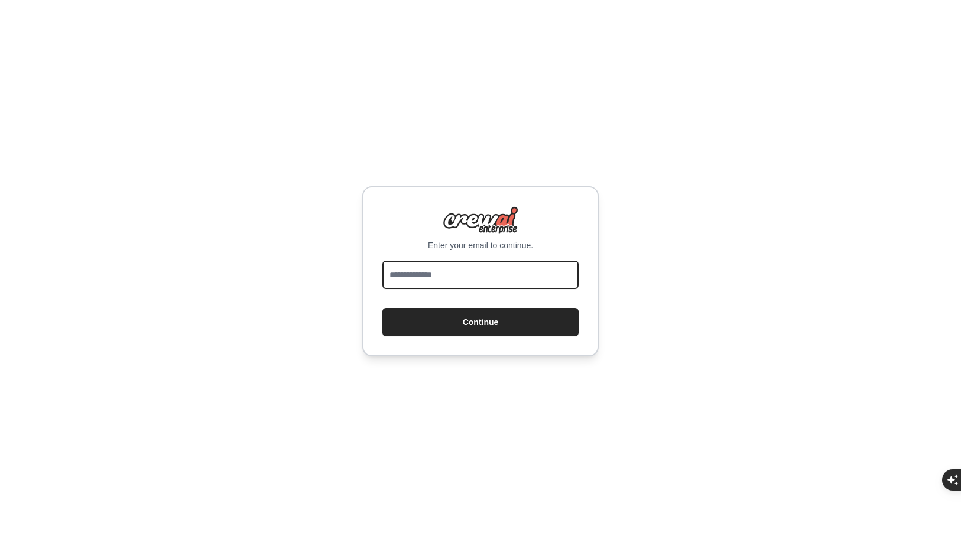
click at [424, 275] on input "email" at bounding box center [480, 275] width 196 height 28
type input "**********"
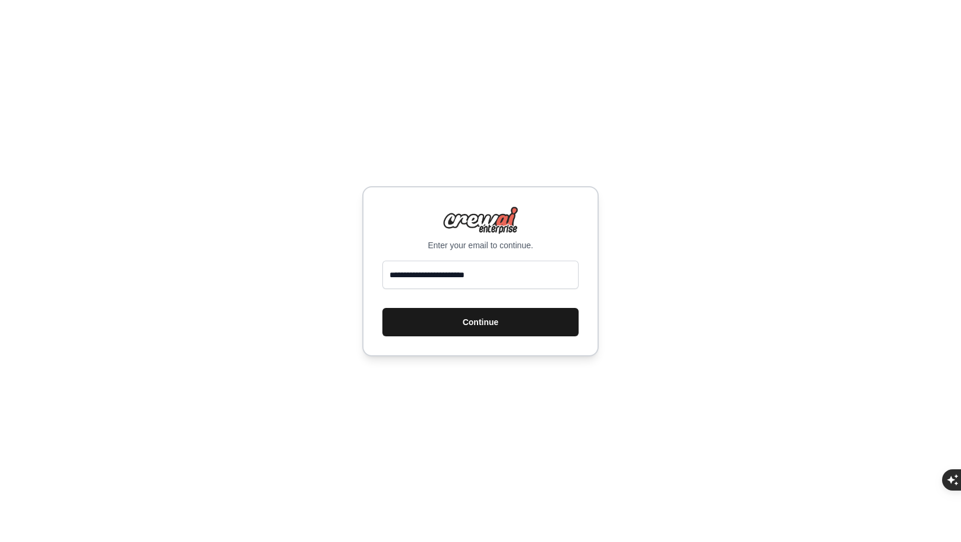
click at [441, 319] on button "Continue" at bounding box center [480, 322] width 196 height 28
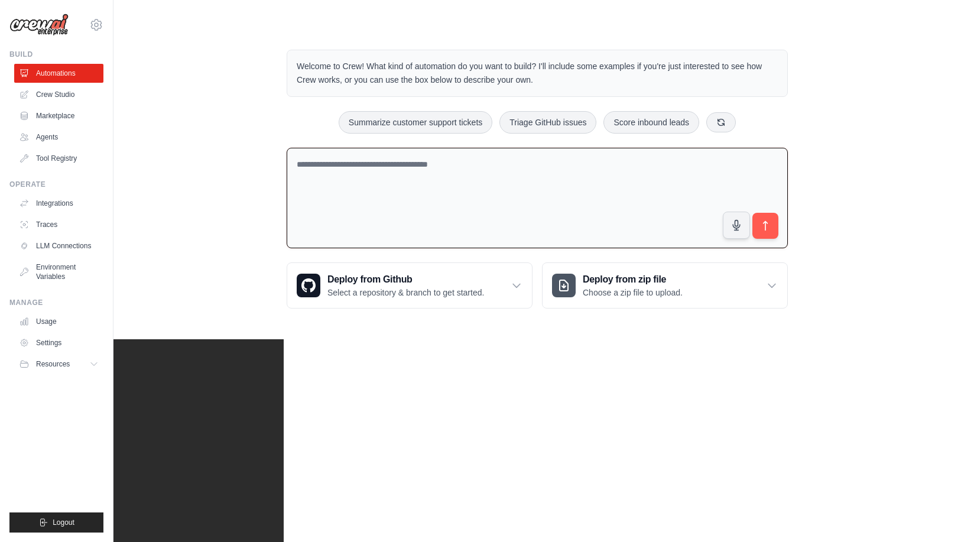
paste textarea "**********"
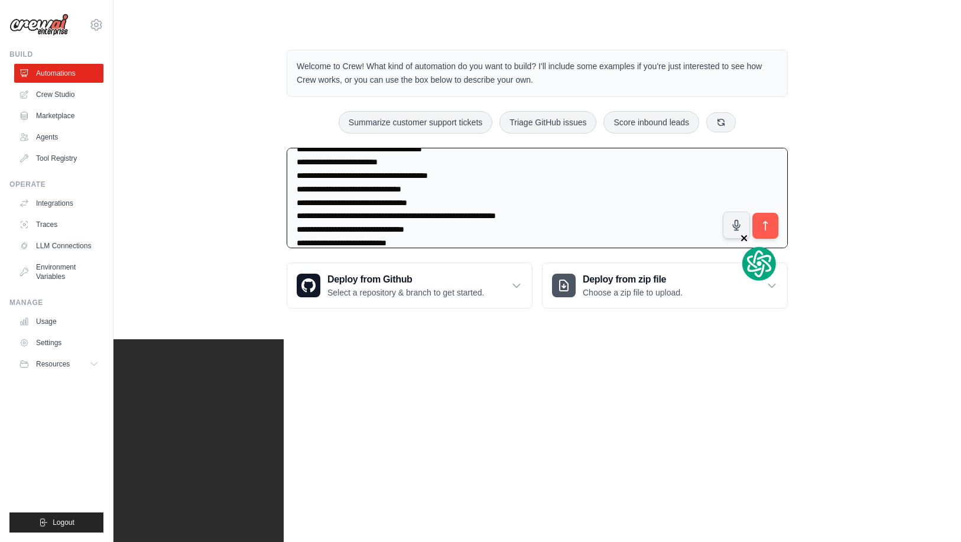
type textarea "**********"
click at [771, 232] on div at bounding box center [759, 257] width 37 height 50
click at [765, 221] on icon "submit" at bounding box center [766, 225] width 4 height 9
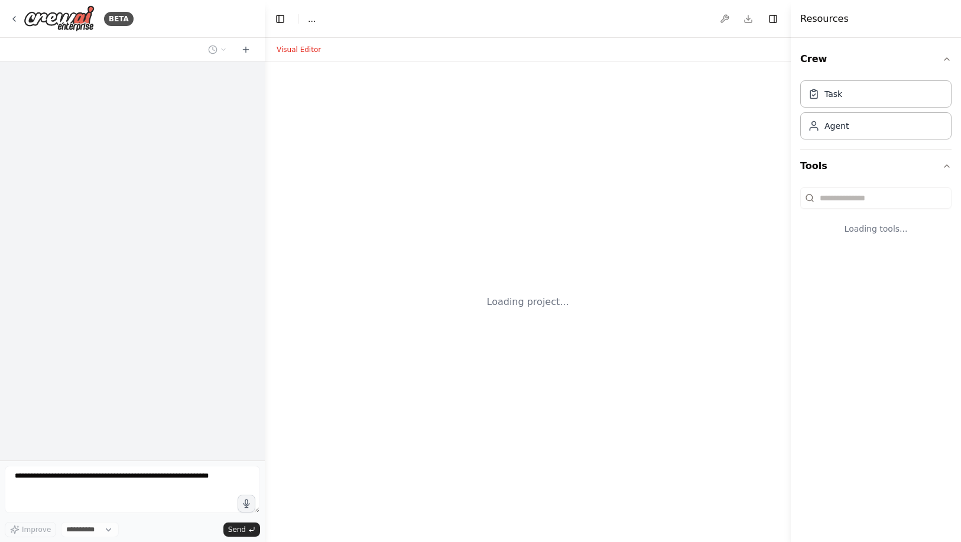
select select "****"
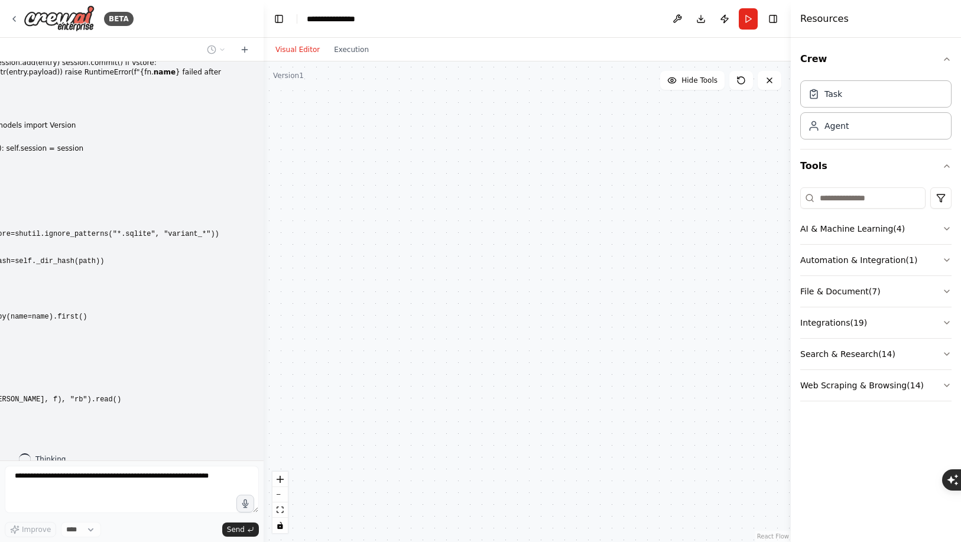
drag, startPoint x: 260, startPoint y: 436, endPoint x: 264, endPoint y: 290, distance: 146.6
click at [264, 290] on div "BETA GAIA-Seed/.env.example New +2 -0 SQLITE_PATH=gaia_seed.sqlite LOG_LEVEL=IN…" at bounding box center [480, 271] width 961 height 542
drag, startPoint x: 264, startPoint y: 290, endPoint x: 300, endPoint y: 296, distance: 37.2
click at [300, 296] on div at bounding box center [527, 301] width 527 height 481
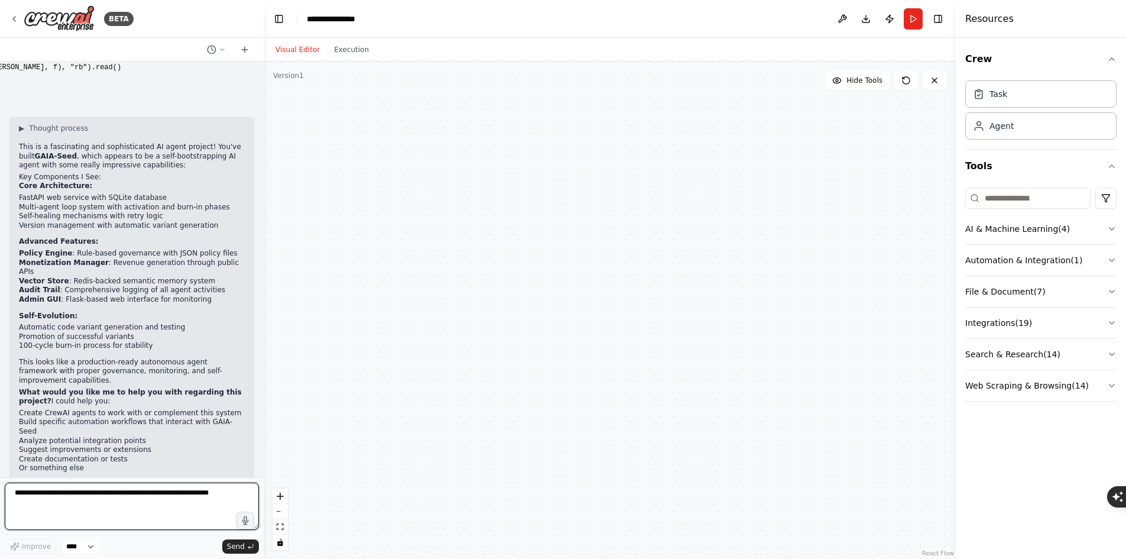
scroll to position [5318, 0]
click at [118, 497] on textarea at bounding box center [132, 505] width 254 height 47
type textarea "**********"
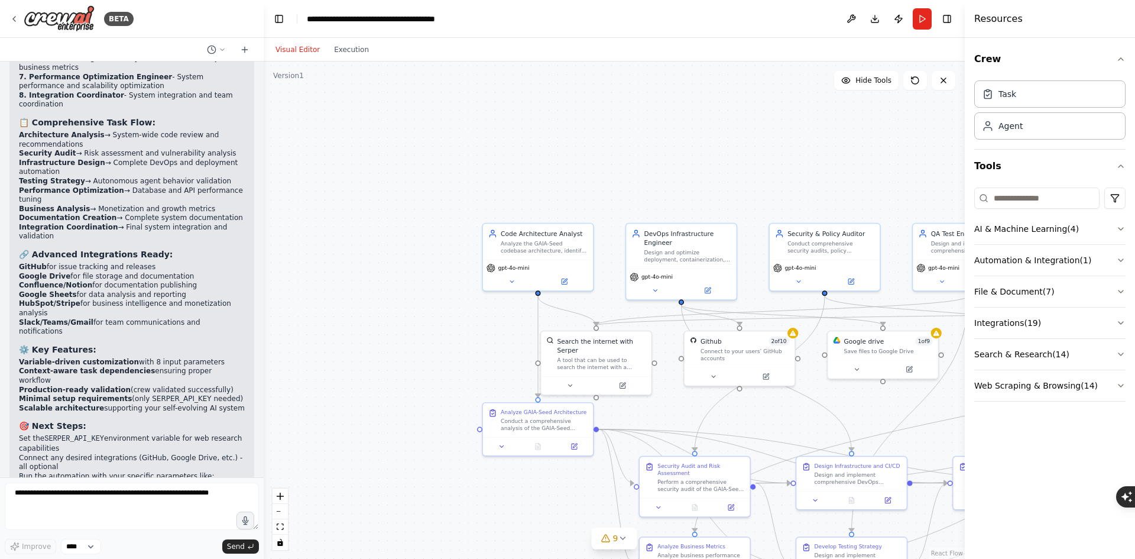
scroll to position [7439, 0]
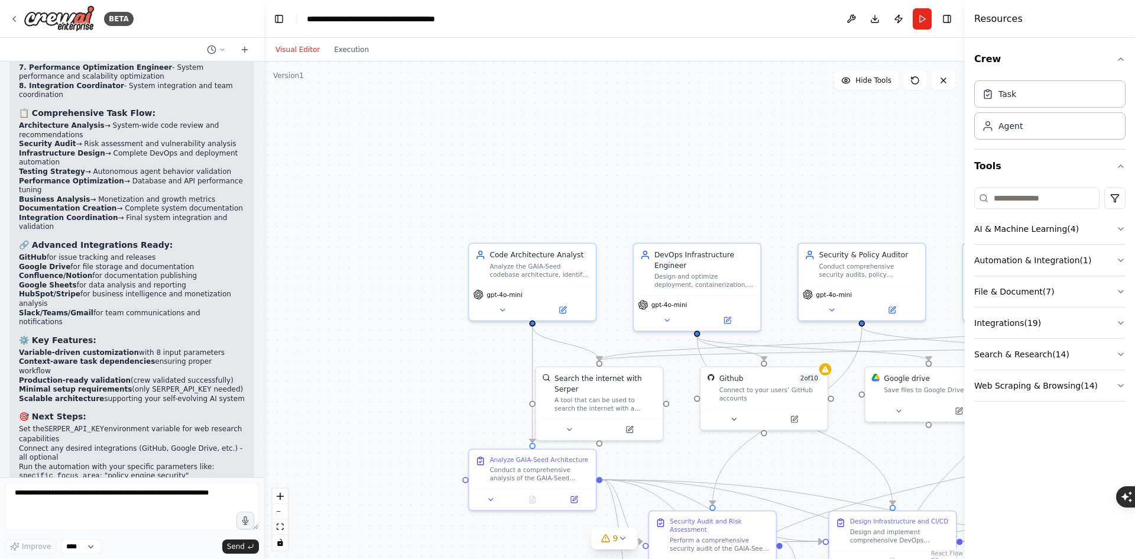
click at [648, 138] on div ".deletable-edge-delete-btn { width: 20px; height: 20px; border: 0px solid #ffff…" at bounding box center [614, 309] width 701 height 497
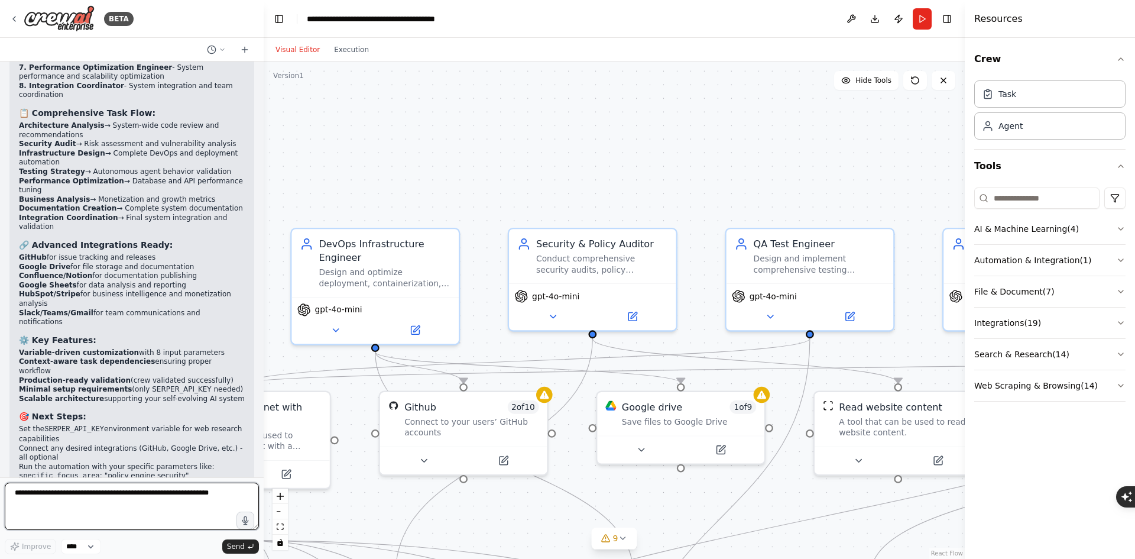
click at [155, 504] on textarea at bounding box center [132, 505] width 254 height 47
type textarea "****"
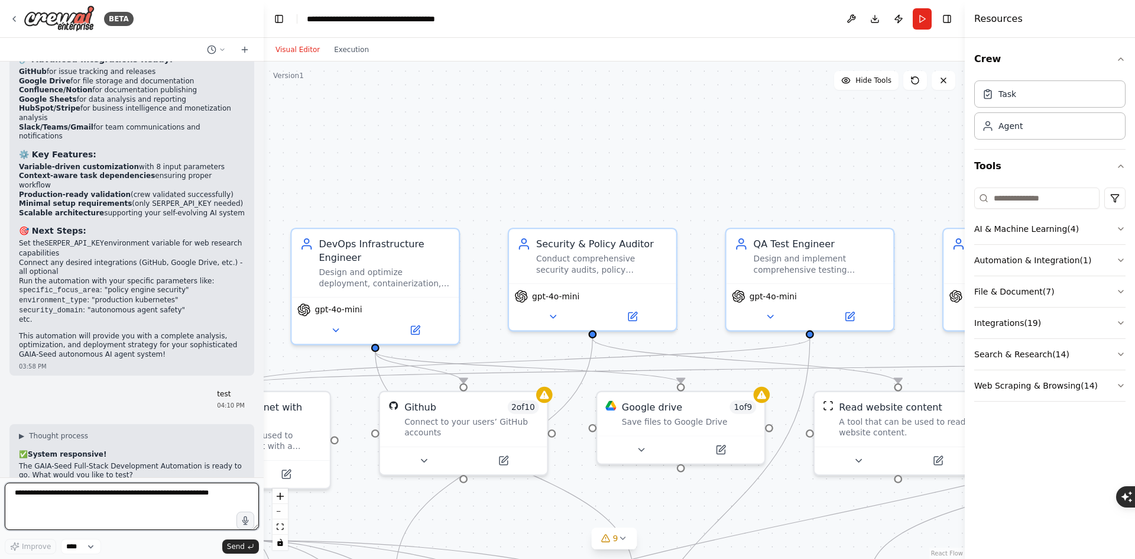
scroll to position [7645, 0]
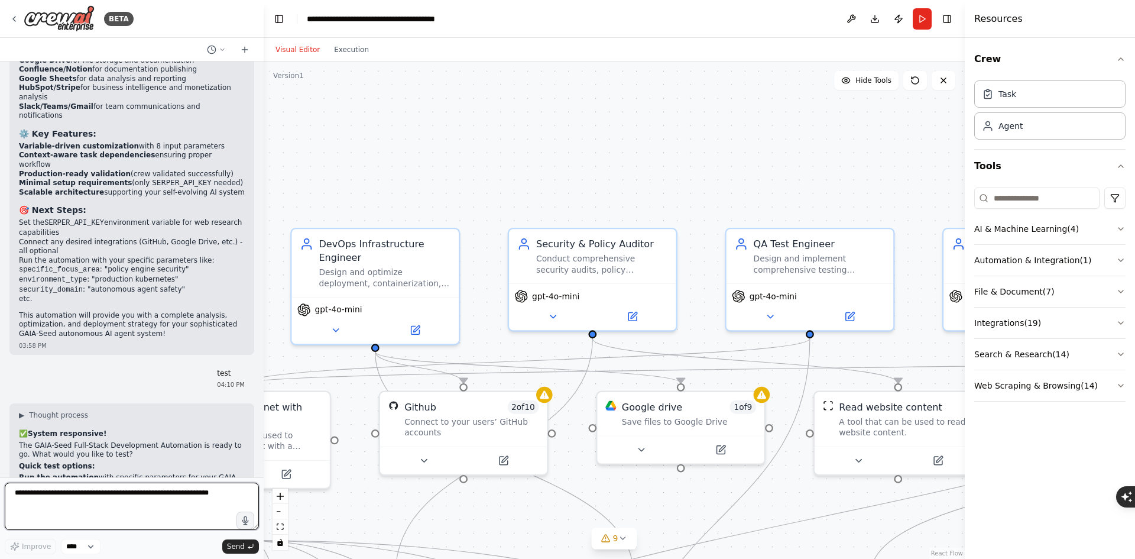
click at [138, 498] on textarea at bounding box center [132, 505] width 254 height 47
type textarea "*"
paste textarea "**********"
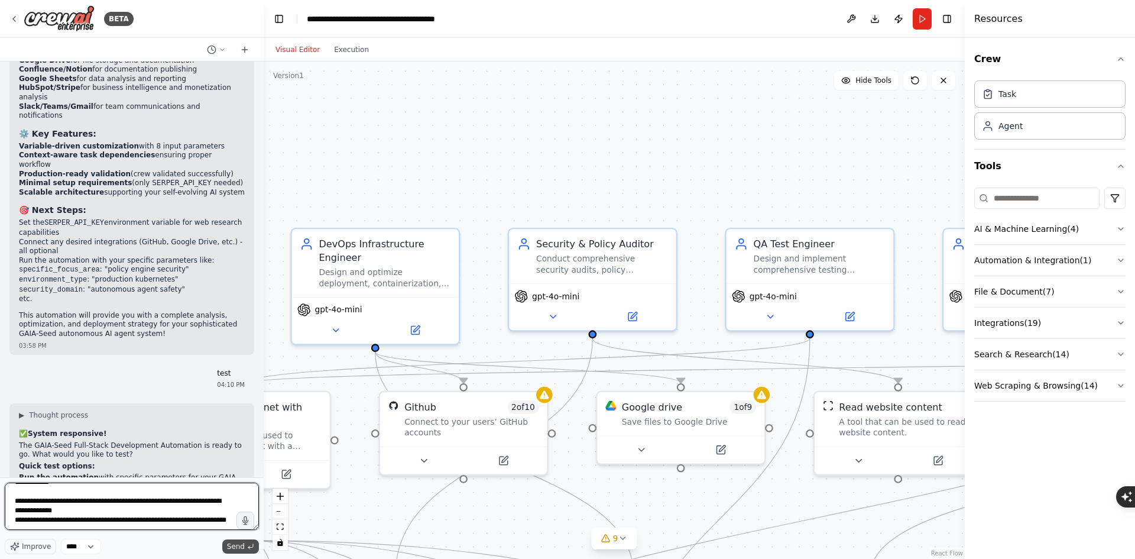
type textarea "**********"
click at [239, 541] on span "Send" at bounding box center [236, 545] width 18 height 9
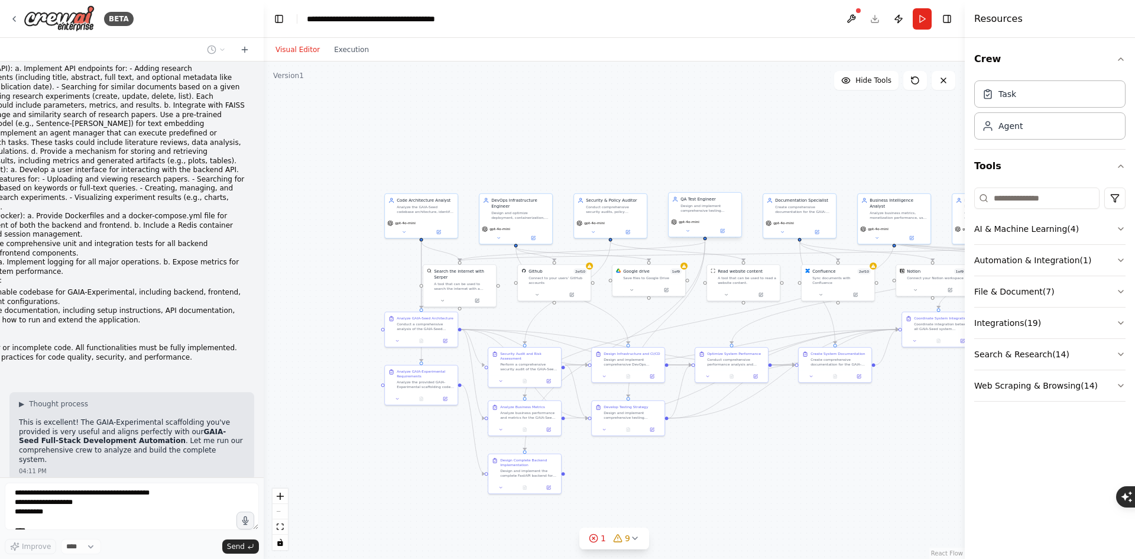
scroll to position [8959, 0]
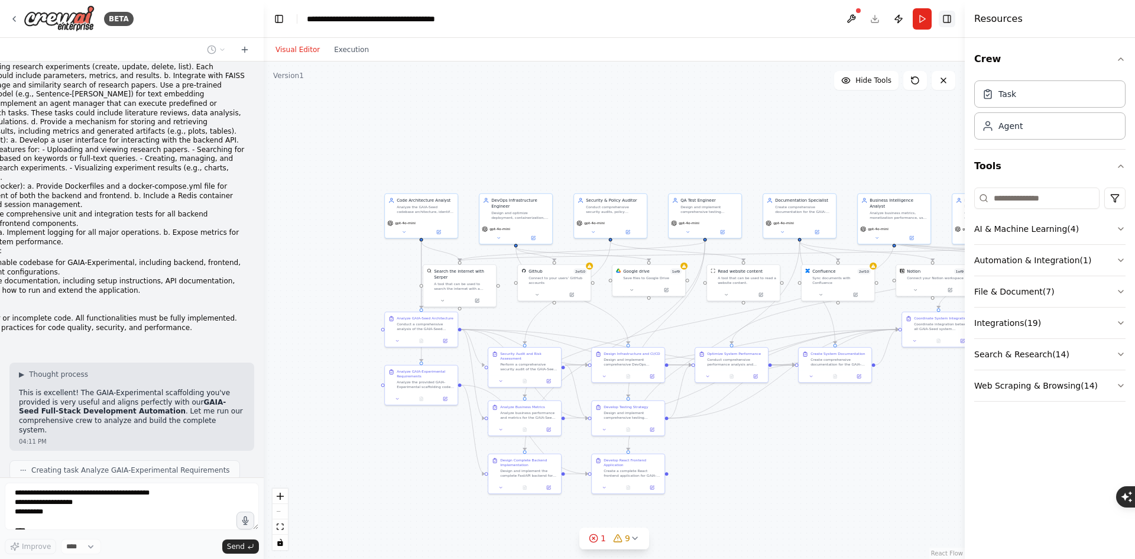
click at [949, 19] on button "Toggle Right Sidebar" at bounding box center [947, 19] width 17 height 17
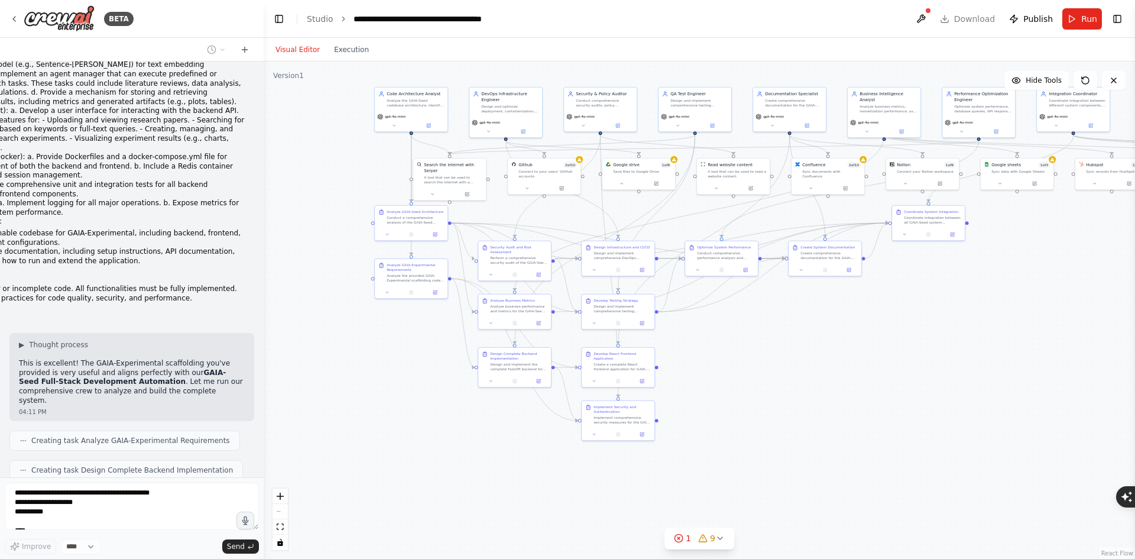
scroll to position [9018, 0]
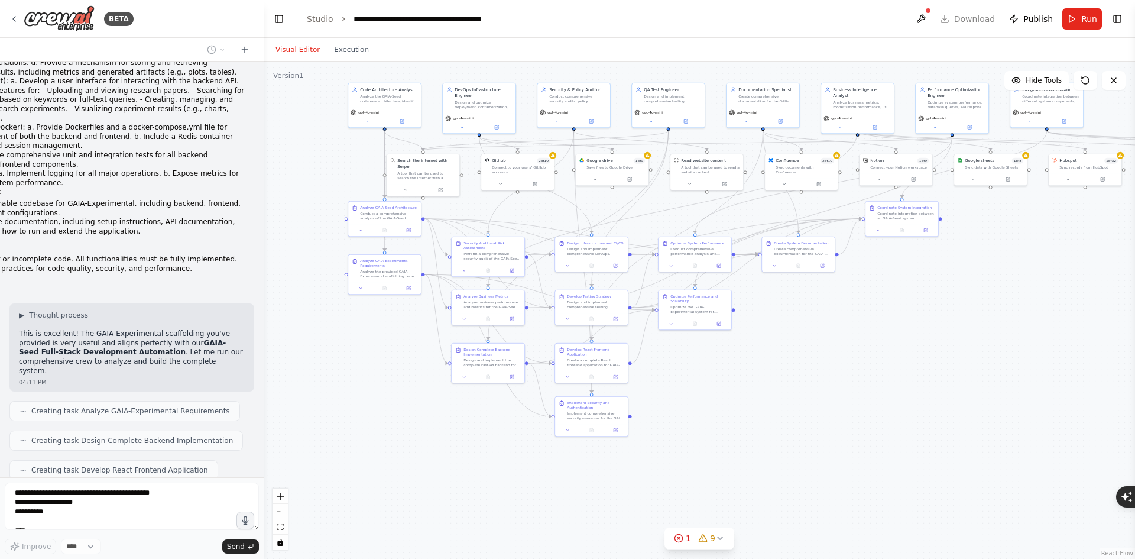
drag, startPoint x: 349, startPoint y: 308, endPoint x: 313, endPoint y: 197, distance: 116.4
click at [313, 197] on div ".deletable-edge-delete-btn { width: 20px; height: 20px; border: 0px solid #ffff…" at bounding box center [699, 309] width 871 height 497
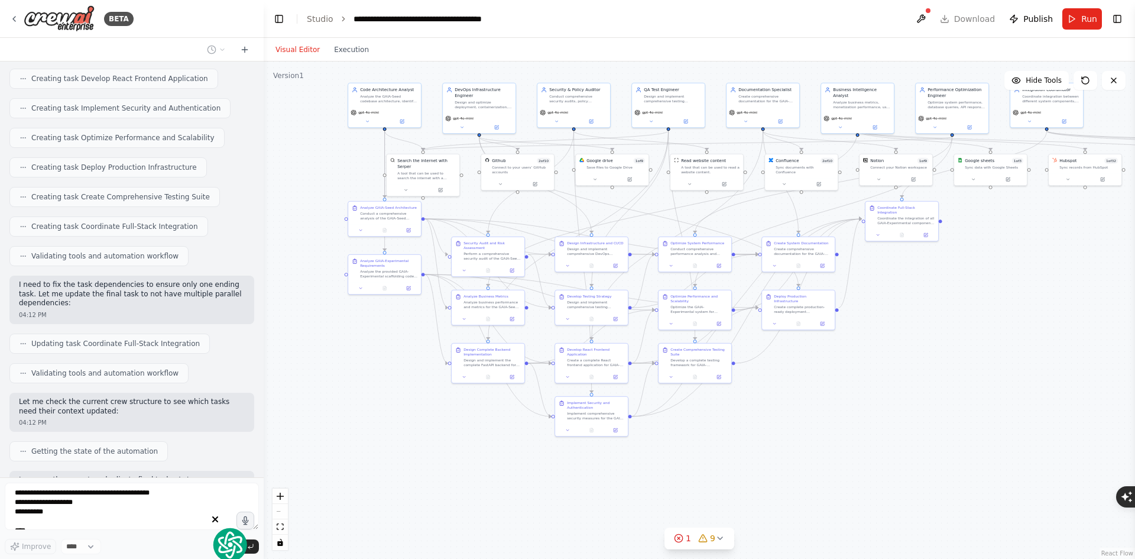
scroll to position [9419, 0]
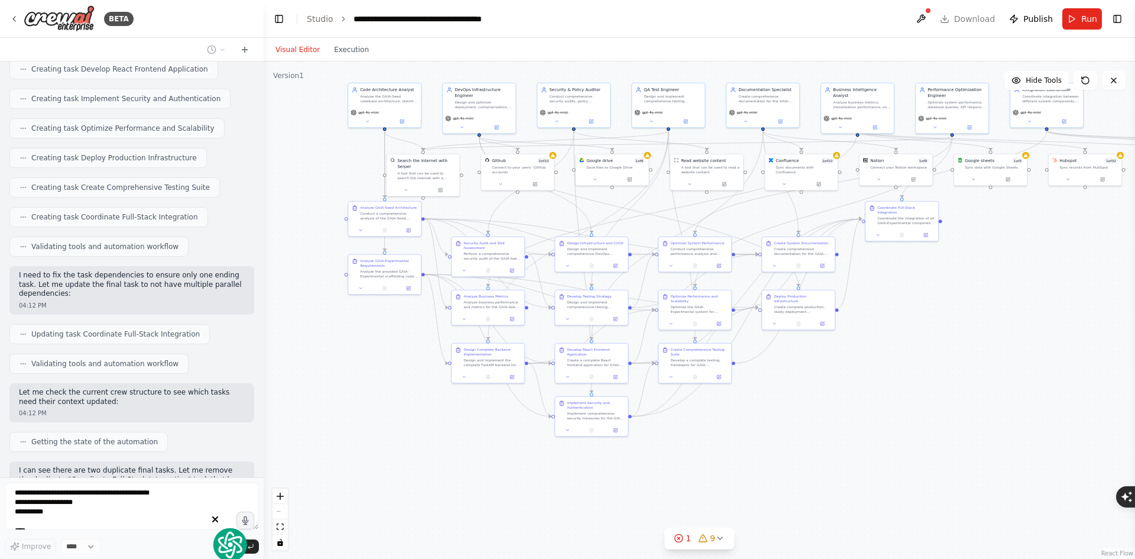
click at [242, 528] on circle at bounding box center [230, 545] width 34 height 34
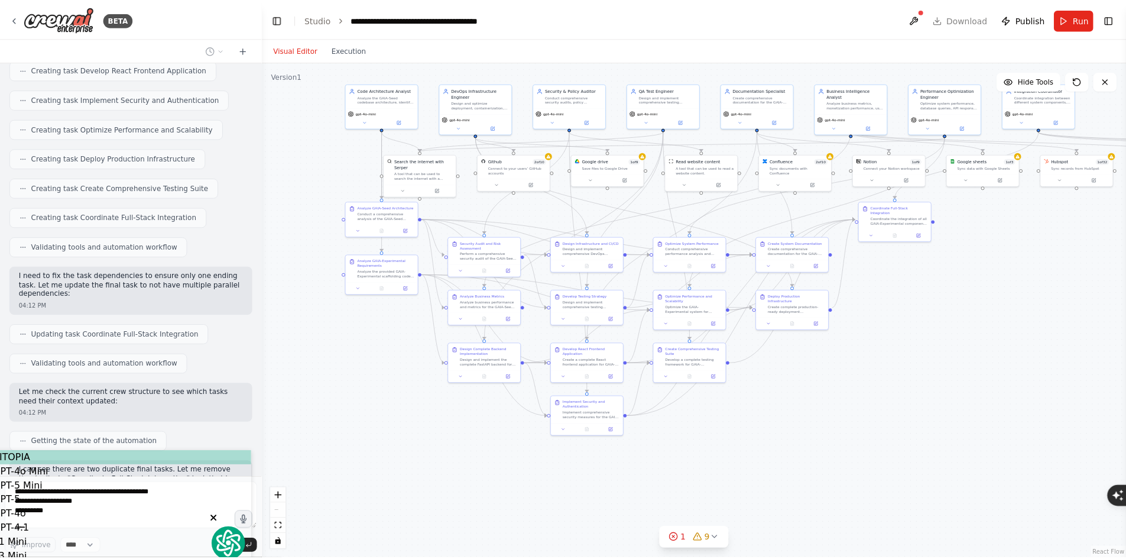
scroll to position [9449, 0]
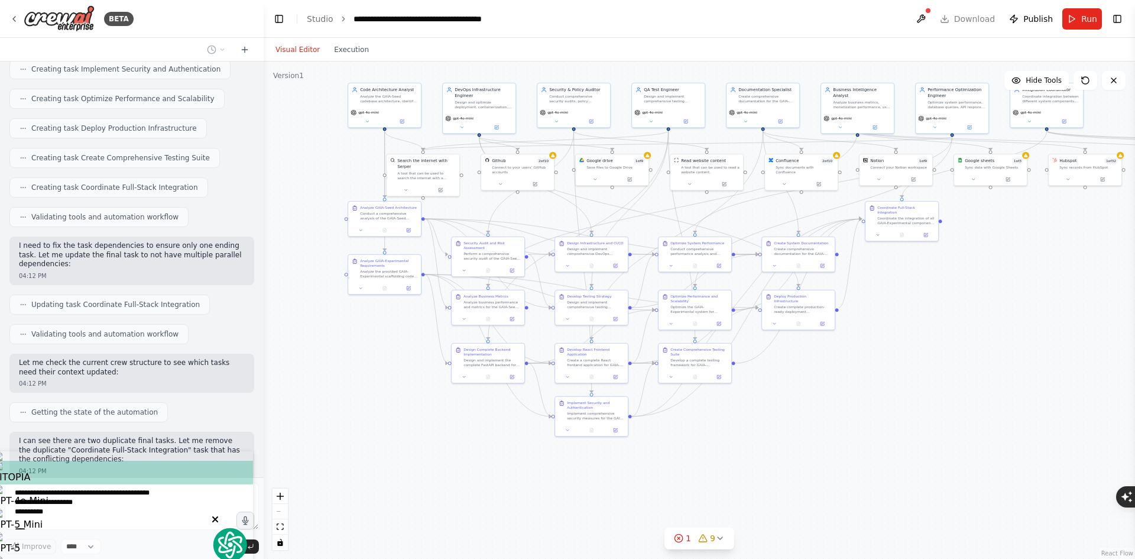
click at [236, 528] on circle at bounding box center [230, 545] width 34 height 34
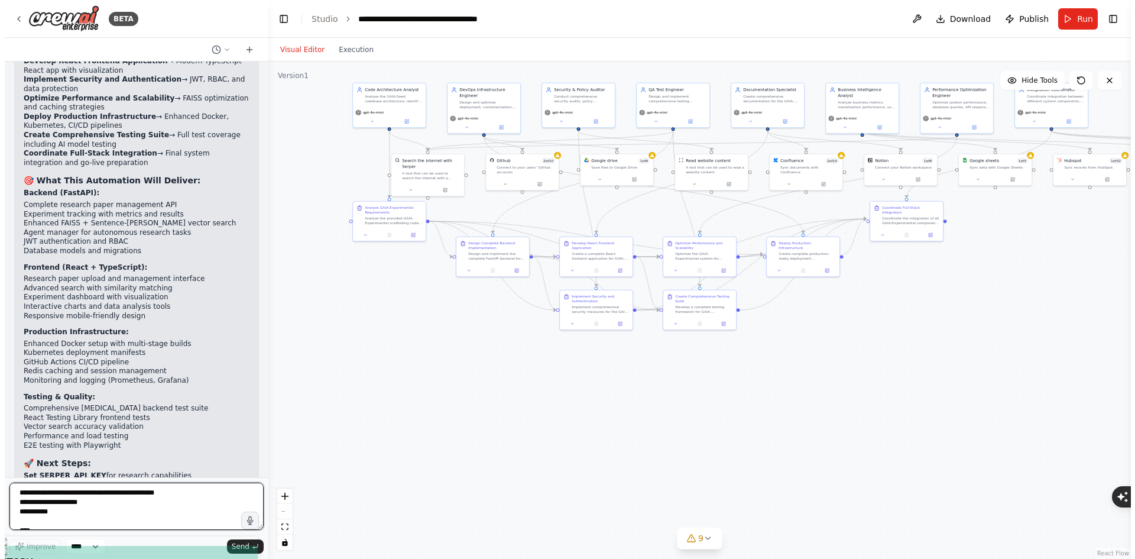
scroll to position [10936, 0]
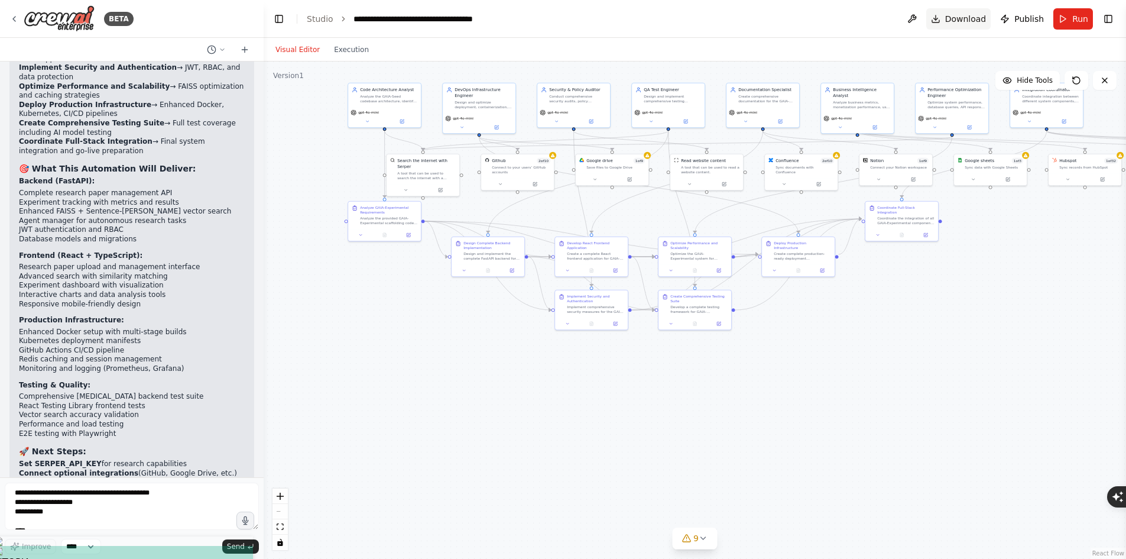
click at [960, 17] on span "Download" at bounding box center [965, 19] width 41 height 12
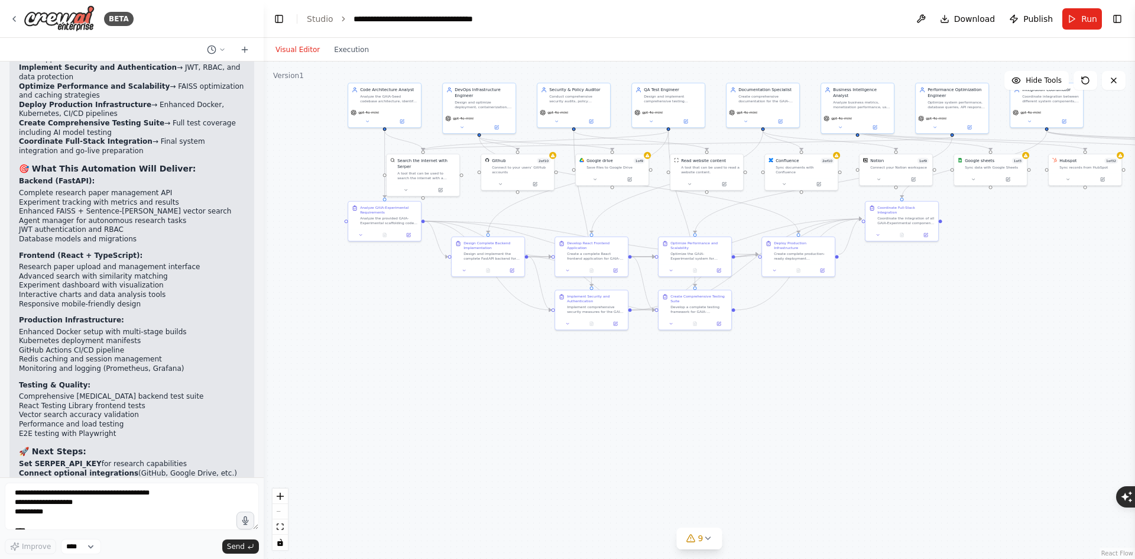
click at [960, 22] on button "Run" at bounding box center [1082, 18] width 40 height 21
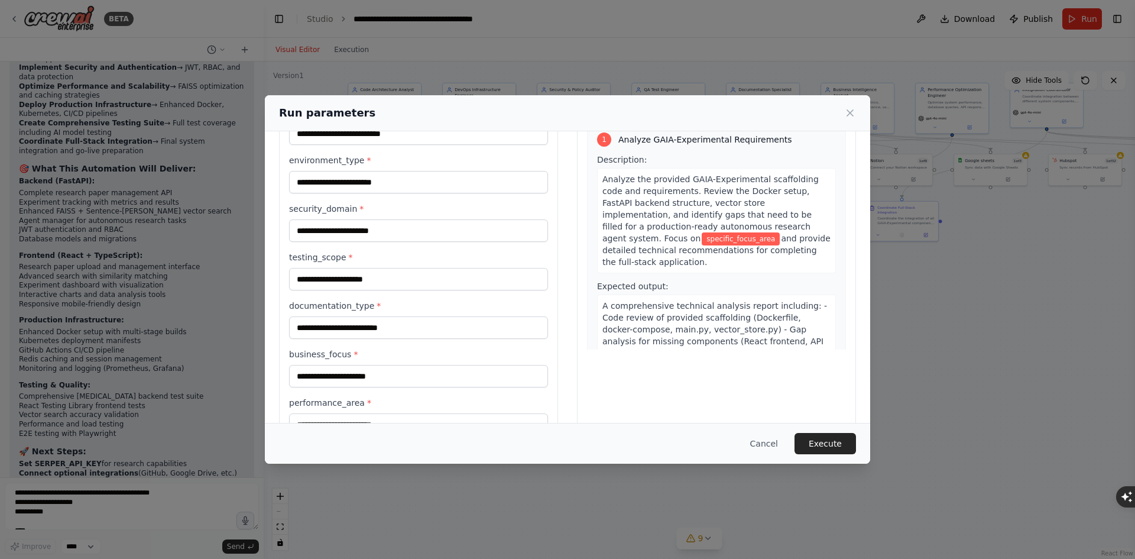
scroll to position [0, 0]
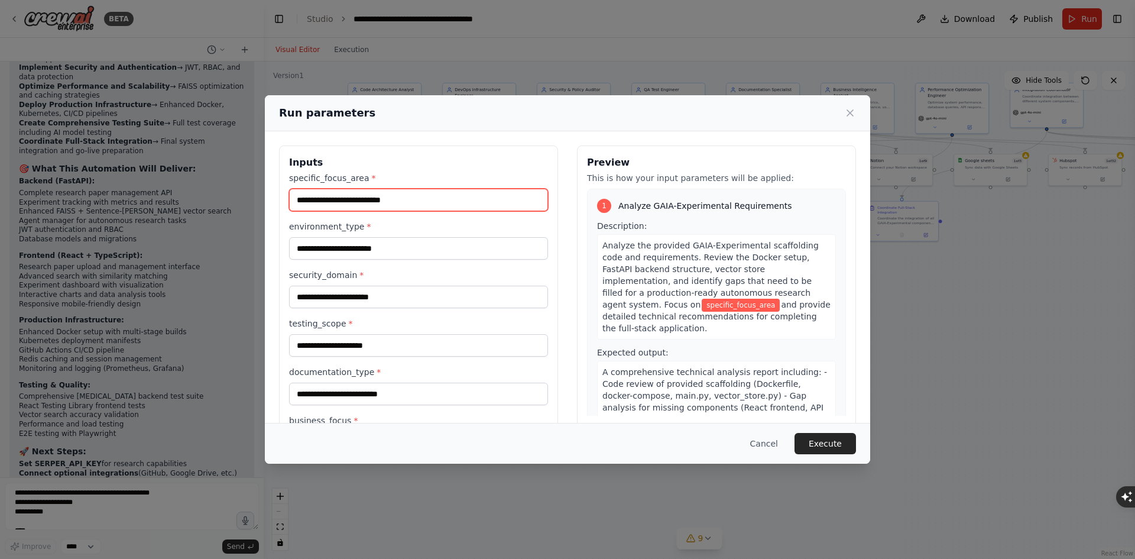
click at [469, 199] on input "specific_focus_area *" at bounding box center [418, 200] width 259 height 22
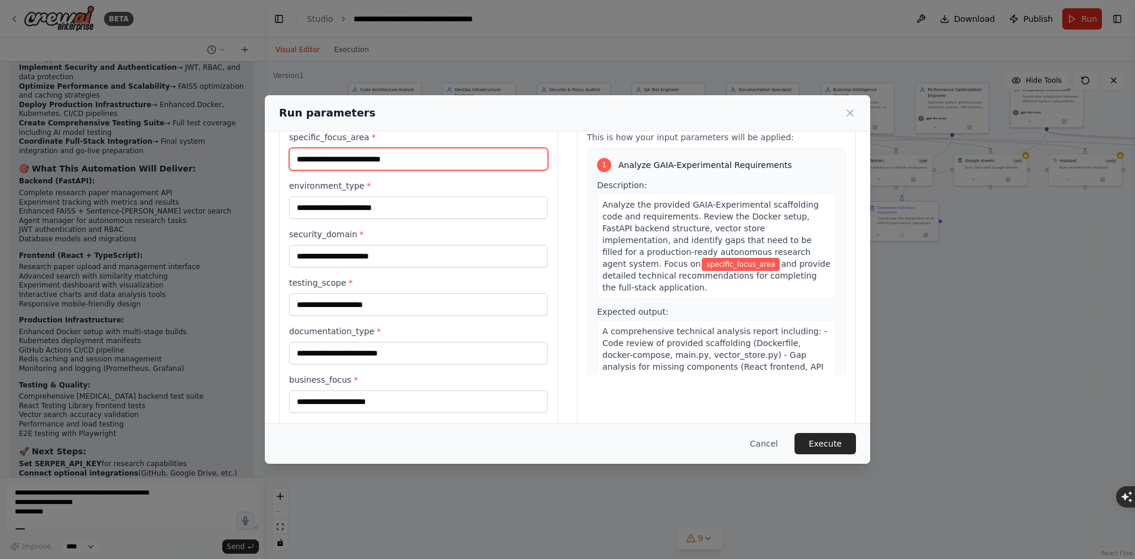
scroll to position [59, 0]
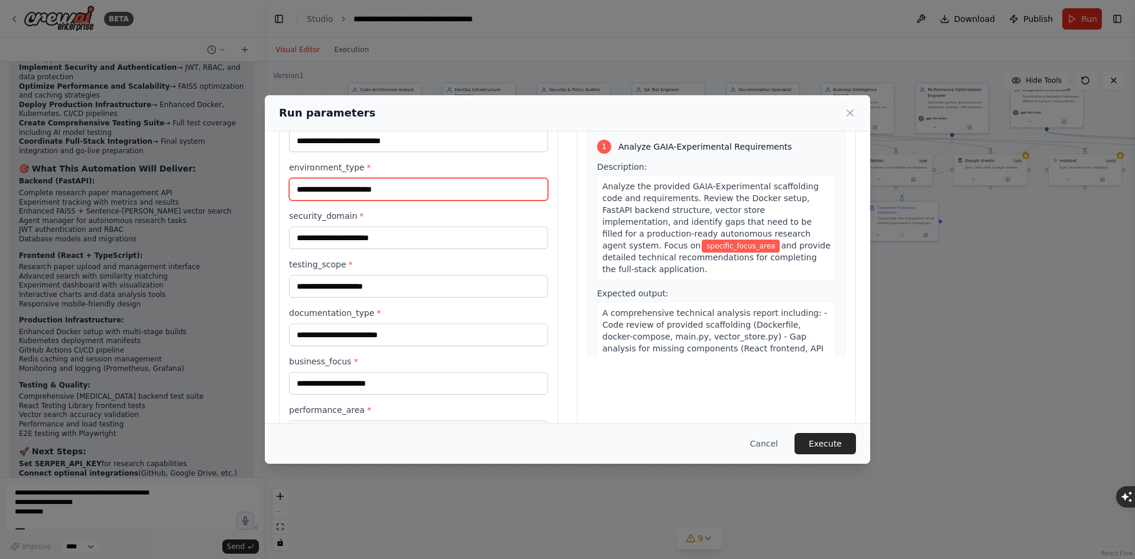
click at [465, 196] on input "environment_type *" at bounding box center [418, 189] width 259 height 22
click at [850, 446] on button "Execute" at bounding box center [824, 443] width 61 height 21
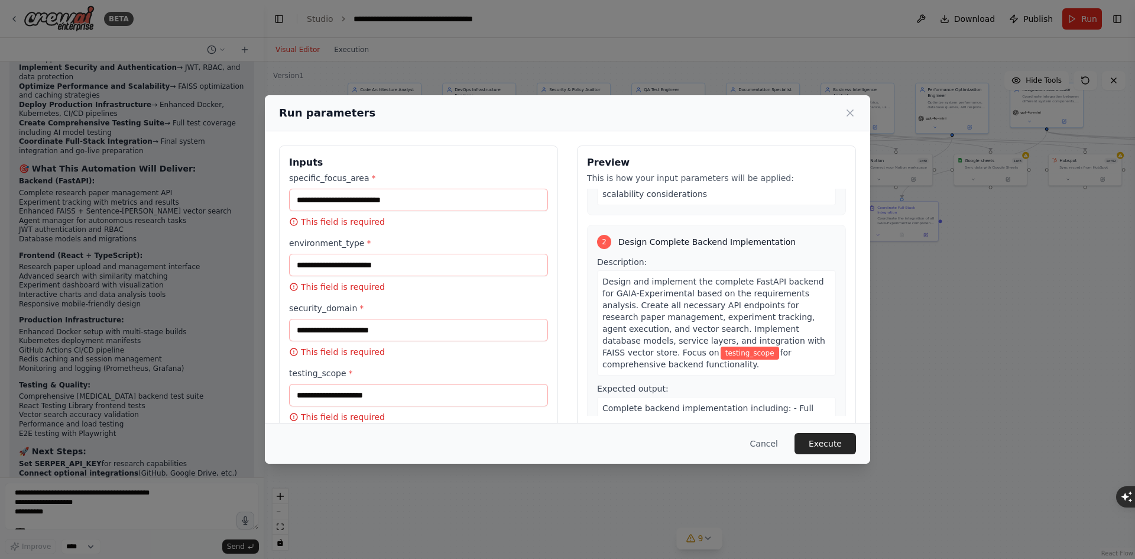
scroll to position [296, 0]
